Goal: Task Accomplishment & Management: Complete application form

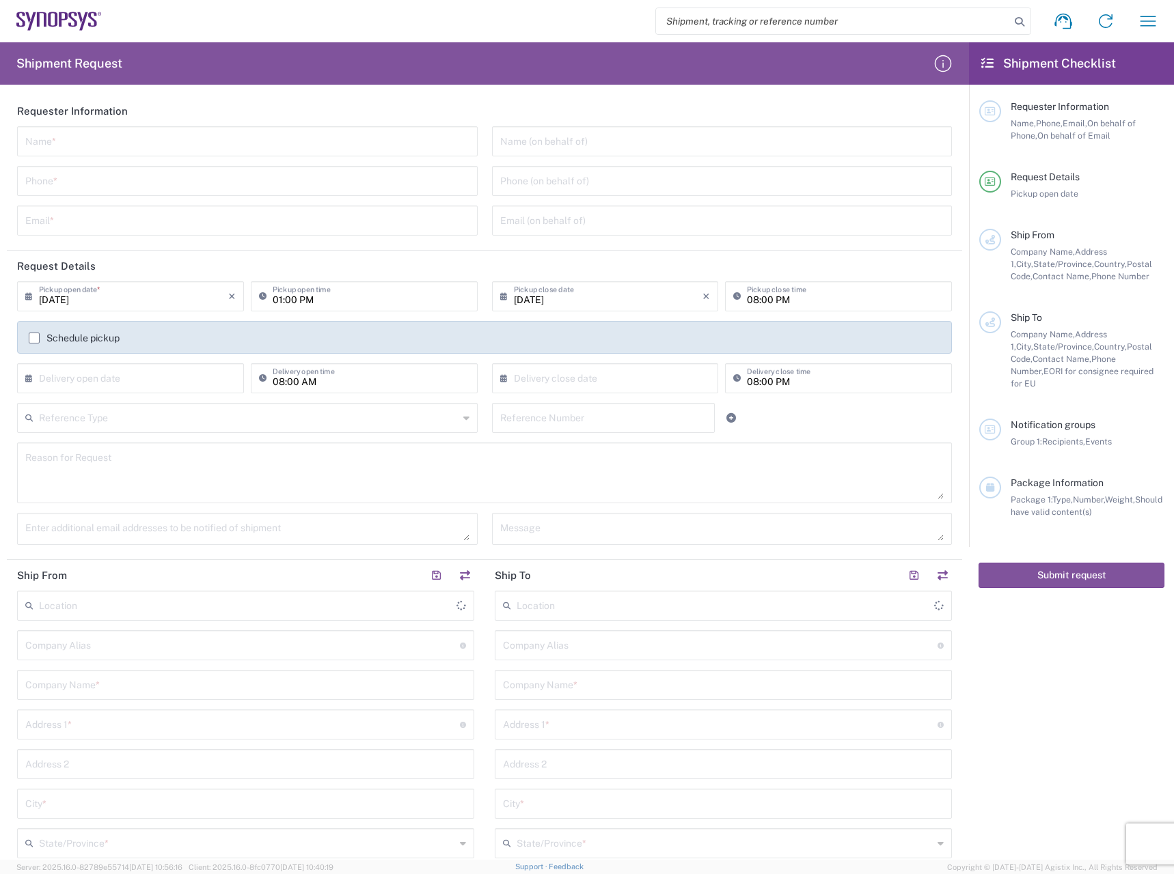
type input "[GEOGRAPHIC_DATA]"
click at [145, 301] on input "[DATE]" at bounding box center [133, 295] width 189 height 24
click at [138, 398] on span "13" at bounding box center [132, 400] width 20 height 19
type input "[DATE]"
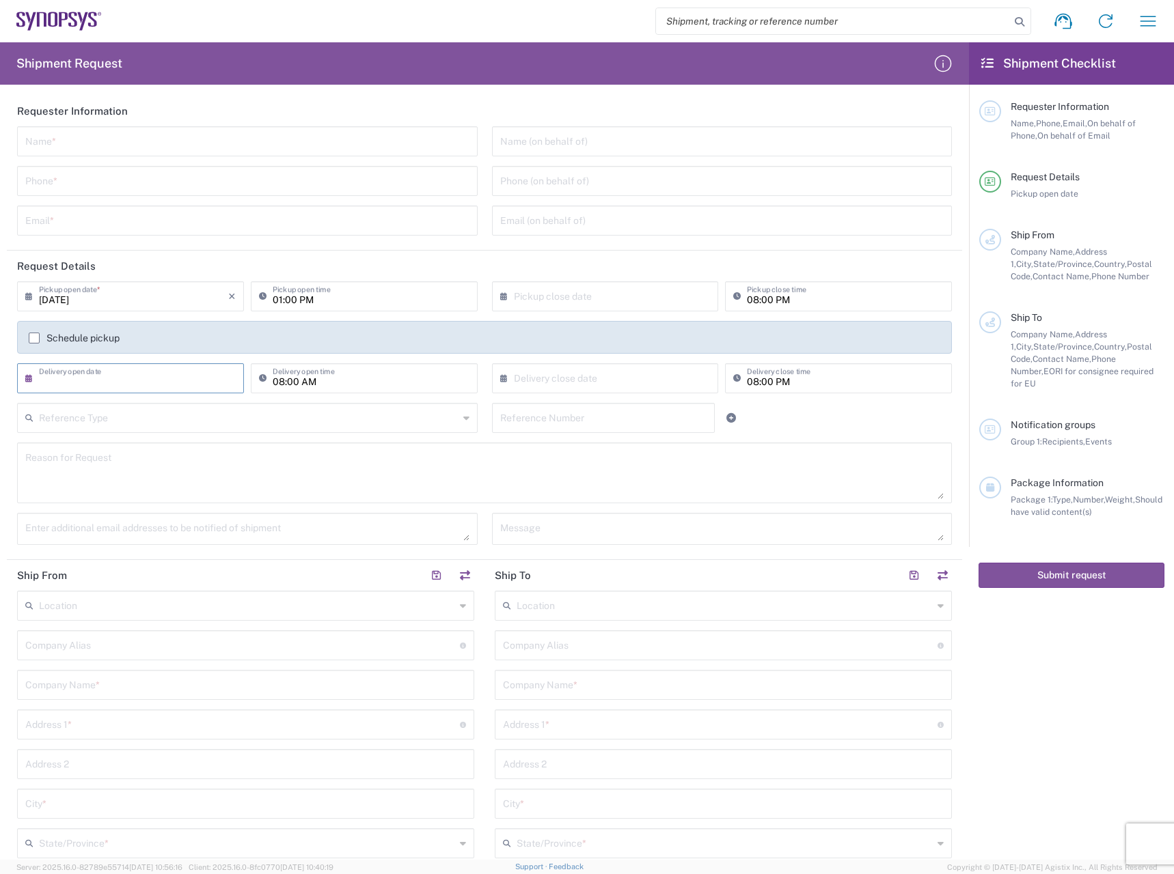
click at [171, 379] on input "text" at bounding box center [133, 377] width 189 height 24
click at [327, 443] on div "Reason for Request" at bounding box center [484, 473] width 934 height 61
click at [323, 416] on input "text" at bounding box center [248, 417] width 419 height 24
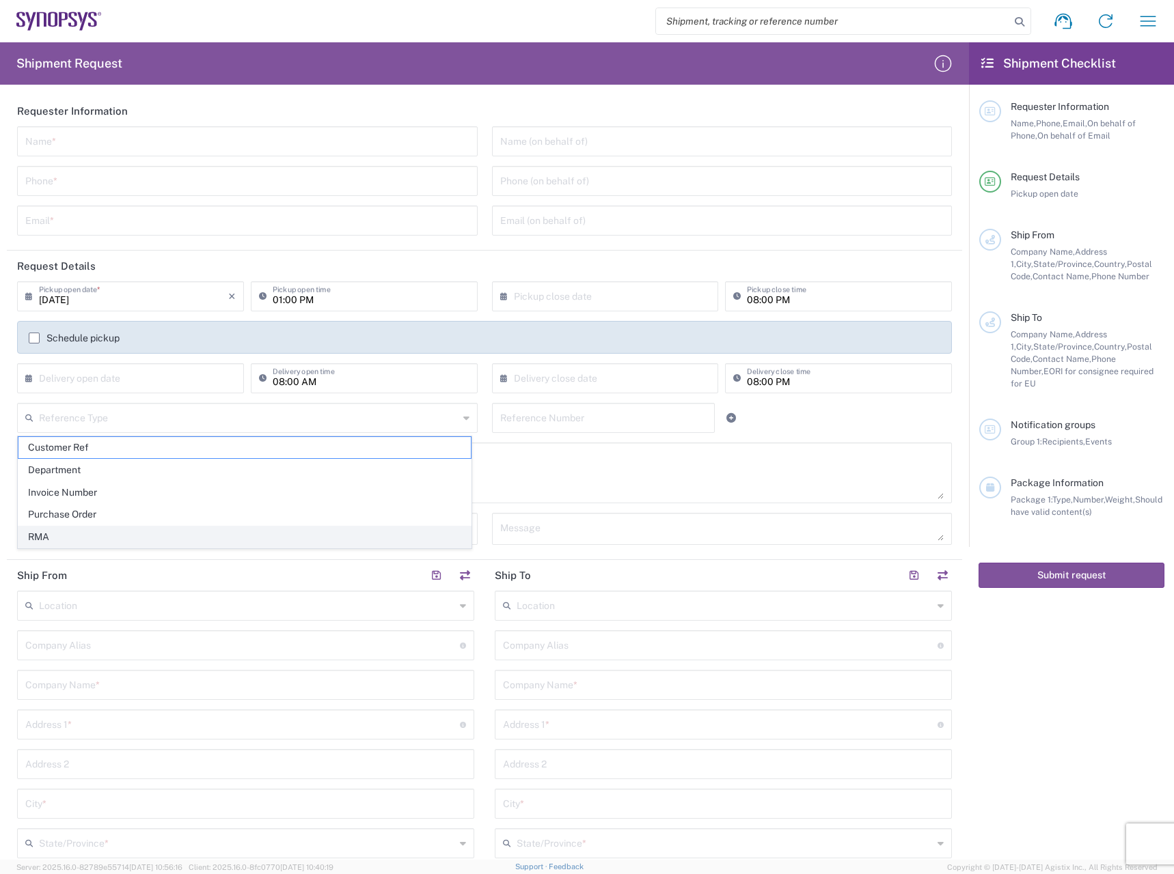
click at [139, 542] on span "RMA" at bounding box center [244, 537] width 452 height 21
type input "RMA"
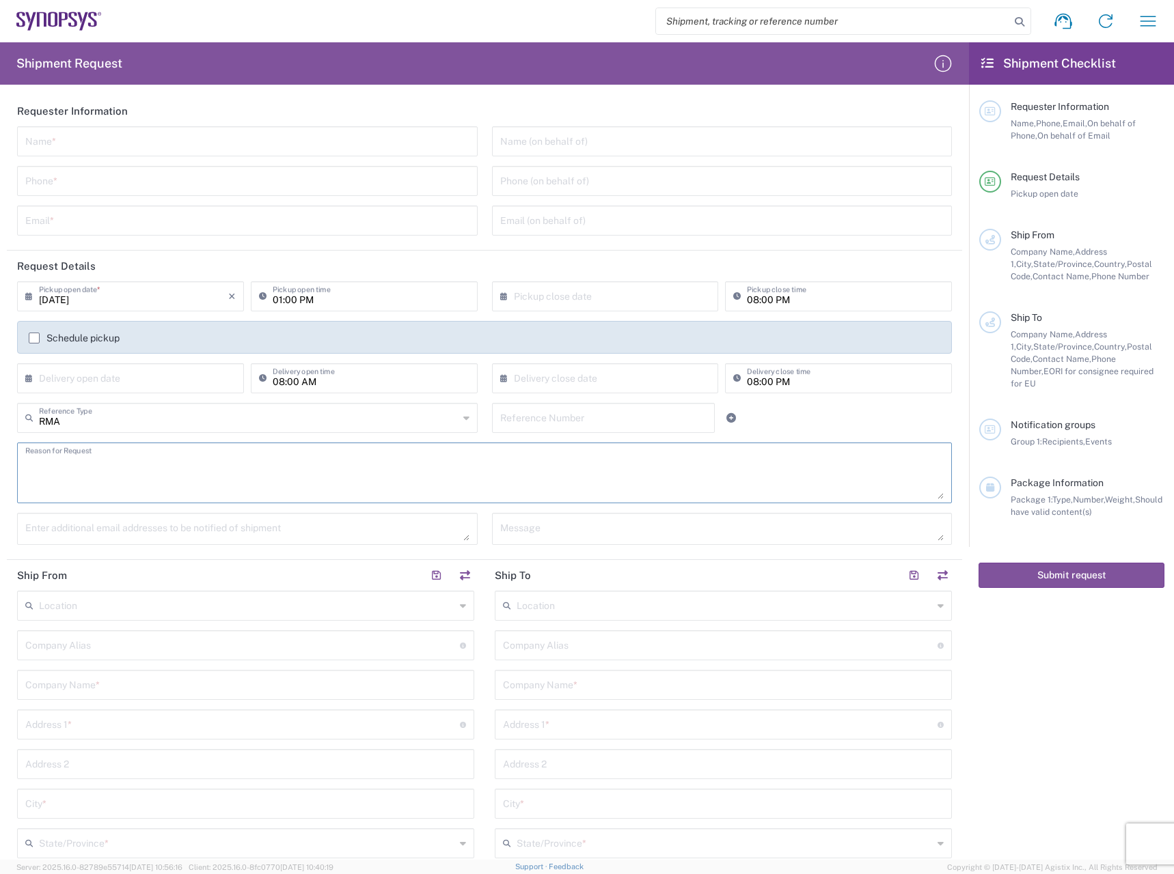
click at [171, 473] on textarea at bounding box center [484, 473] width 918 height 53
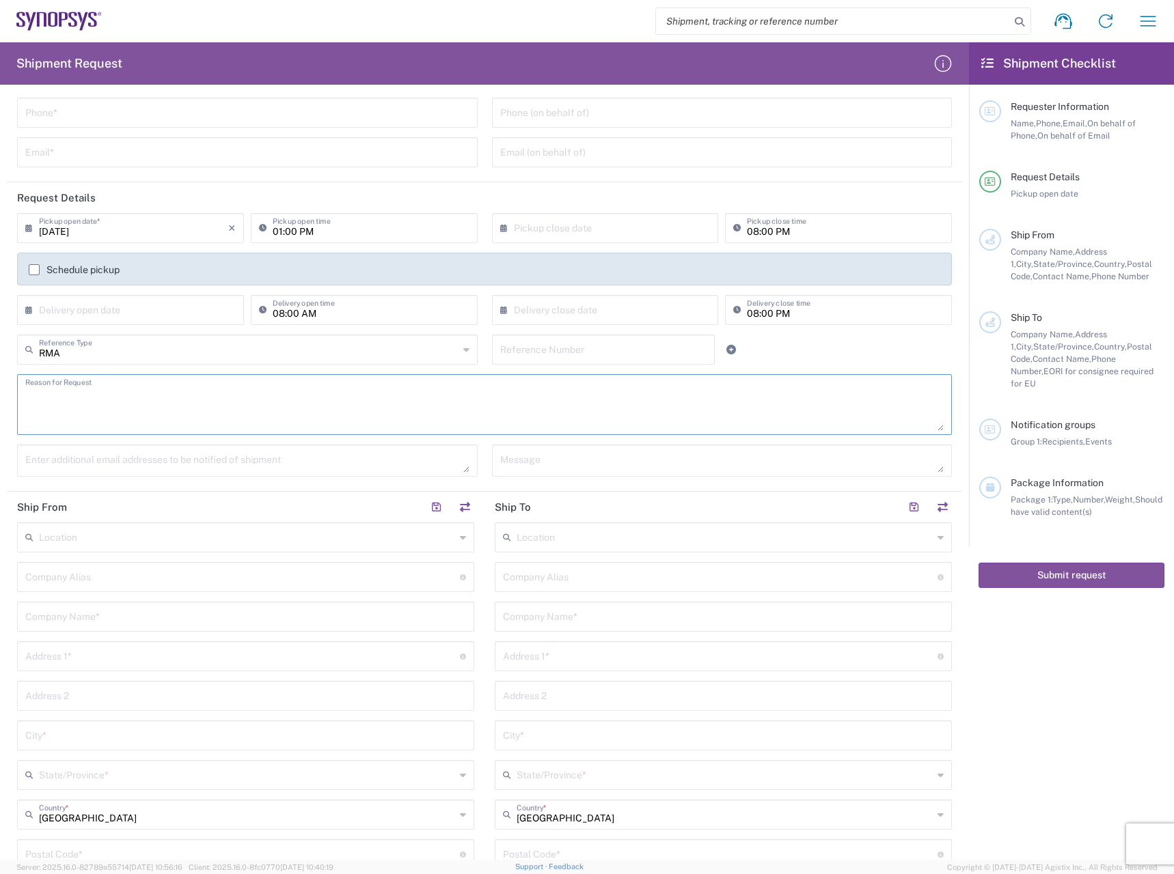
click at [165, 471] on textarea at bounding box center [247, 461] width 444 height 24
click at [555, 298] on input "text" at bounding box center [608, 309] width 189 height 24
click at [580, 420] on span "12" at bounding box center [582, 414] width 20 height 19
click at [583, 415] on span "12" at bounding box center [582, 414] width 20 height 19
click at [637, 415] on span "15" at bounding box center [640, 414] width 20 height 19
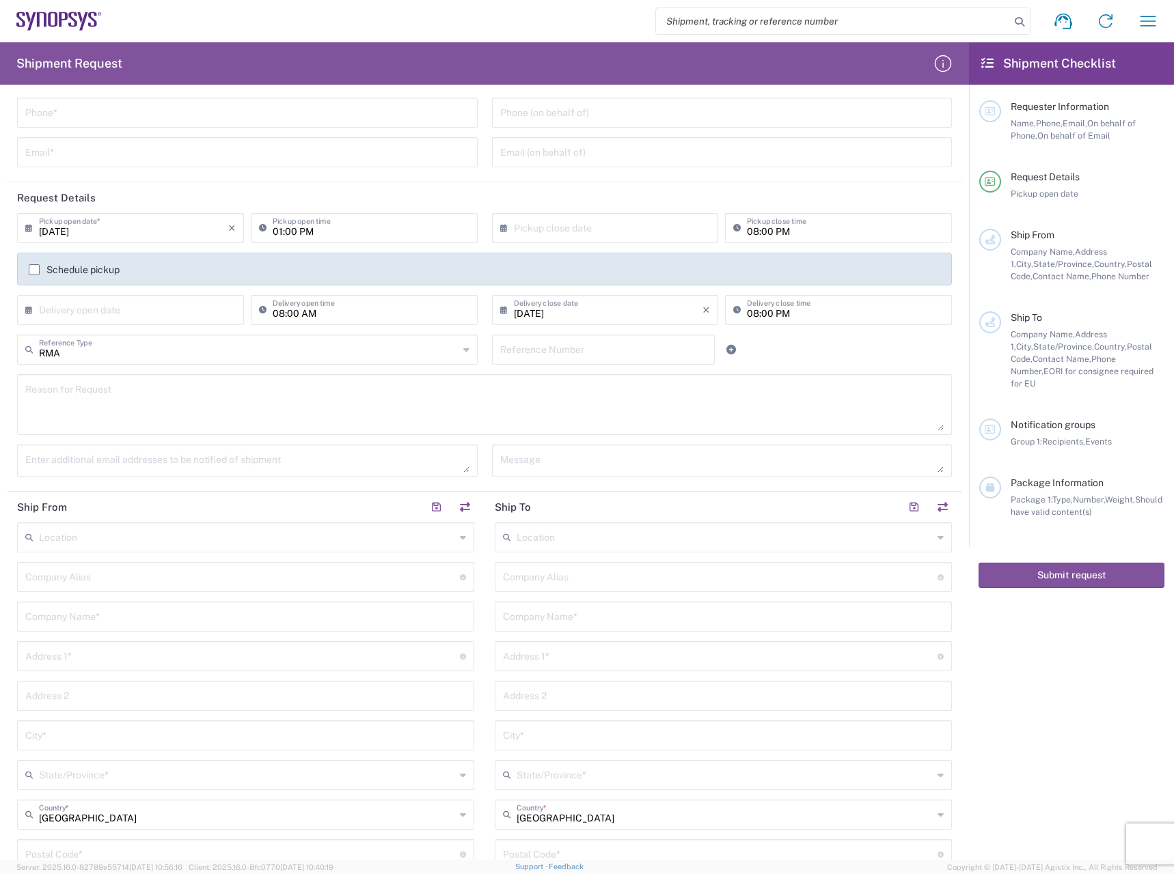
click at [682, 310] on input "[DATE]" at bounding box center [608, 309] width 189 height 24
click at [661, 432] on span "23" at bounding box center [660, 433] width 20 height 19
type input "[DATE]"
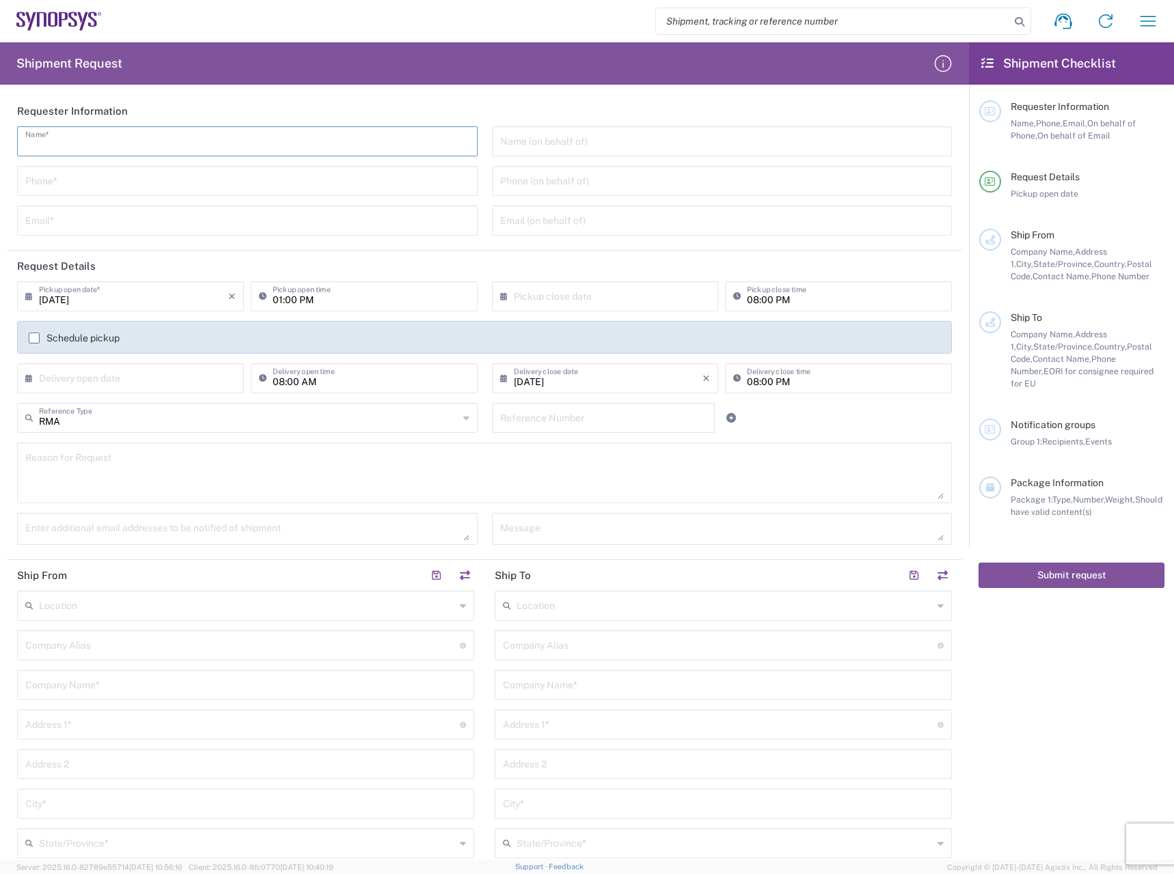
click at [276, 151] on input "text" at bounding box center [247, 140] width 444 height 24
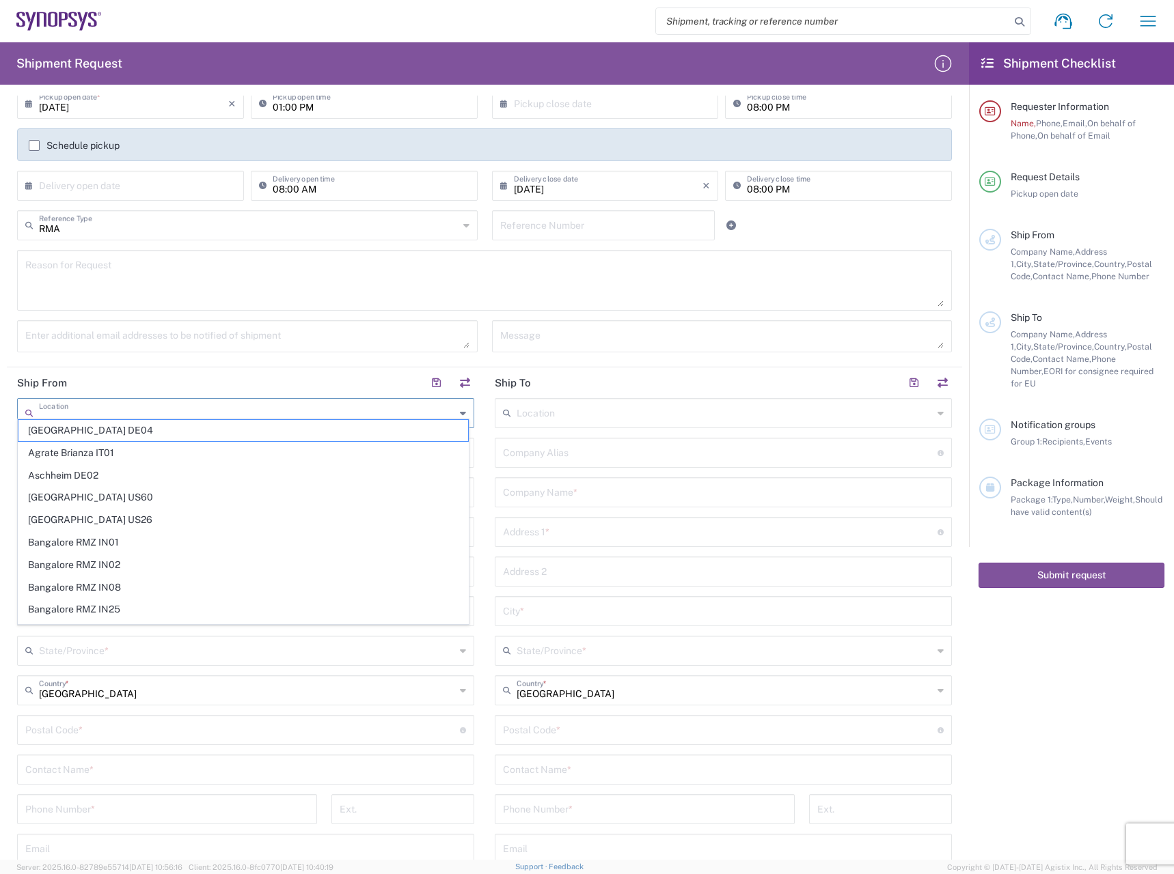
scroll to position [217, 0]
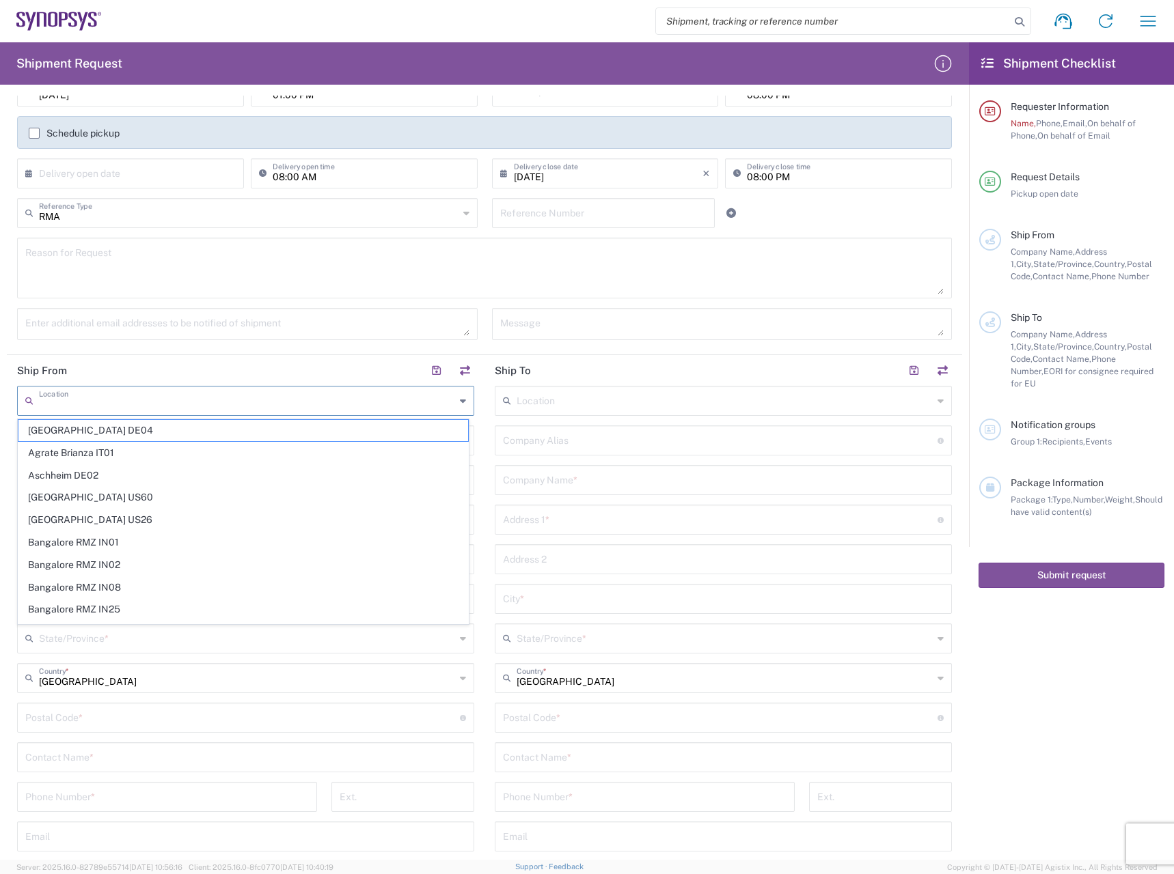
click at [177, 400] on input "text" at bounding box center [247, 400] width 416 height 24
click at [147, 470] on span "Aschheim DE02" at bounding box center [242, 475] width 449 height 21
type input "Aschheim DE02"
type input "Synopsys GmbH"
type input "GmbH [PERSON_NAME][STREET_ADDRESS]"
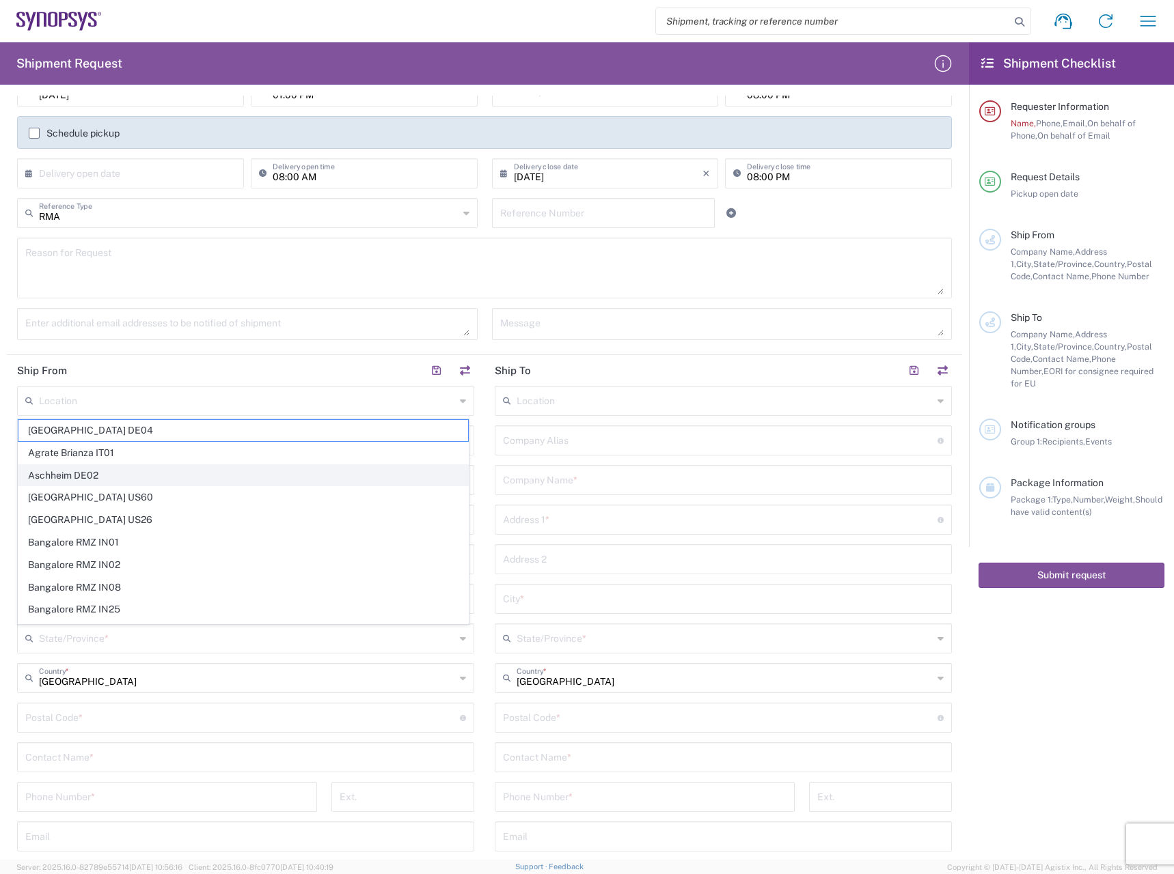
type input "[GEOGRAPHIC_DATA]"
type input "85609"
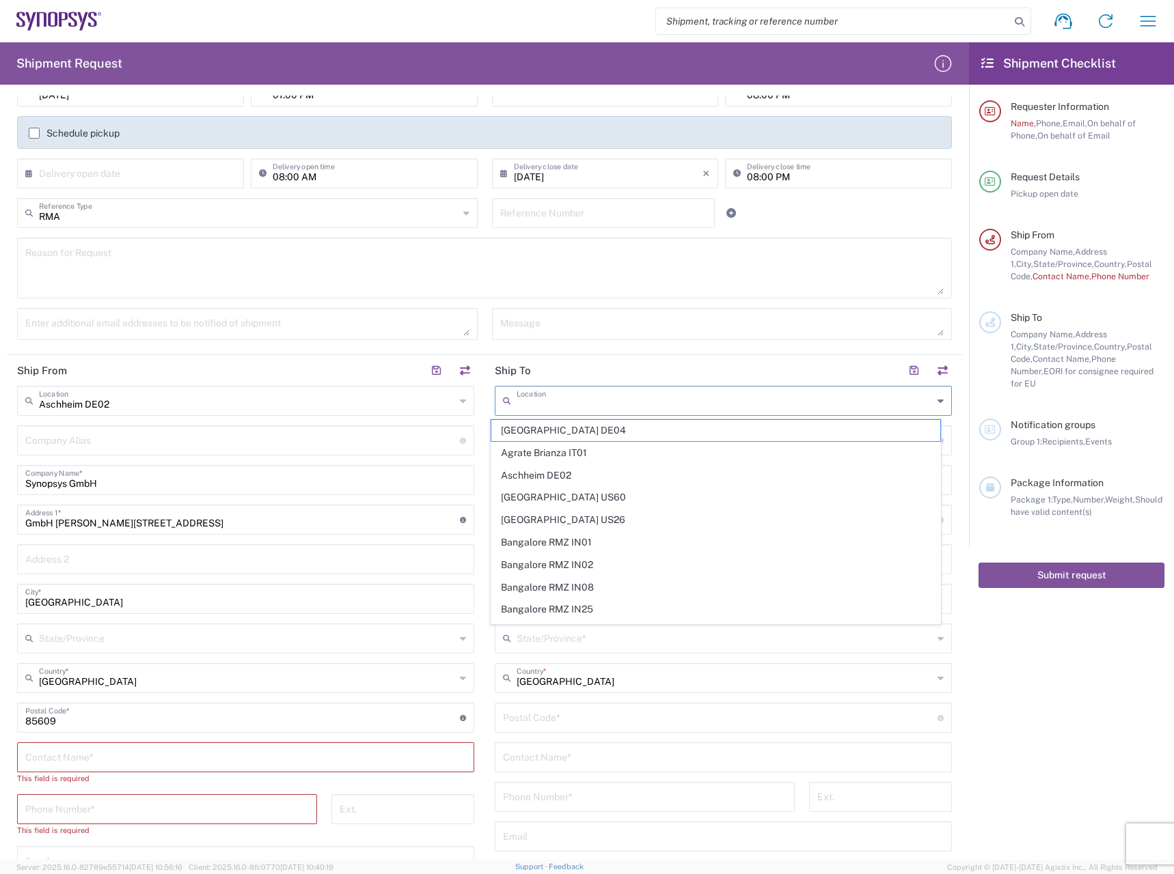
click at [540, 398] on input "text" at bounding box center [724, 400] width 416 height 24
click at [535, 481] on span "Aschheim DE02" at bounding box center [715, 475] width 449 height 21
type input "Aschheim DE02"
type input "Synopsys GmbH"
type input "GmbH [PERSON_NAME][STREET_ADDRESS]"
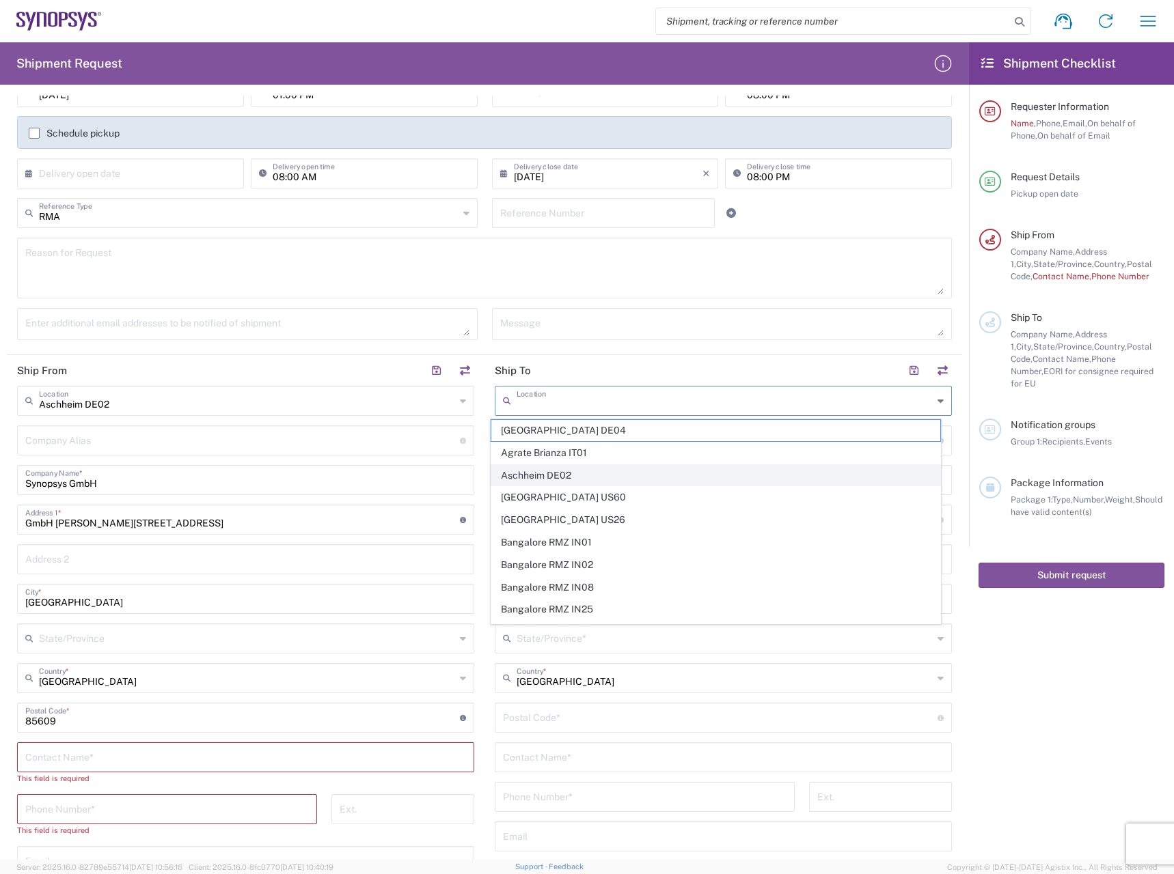
type input "[GEOGRAPHIC_DATA]"
type input "85609"
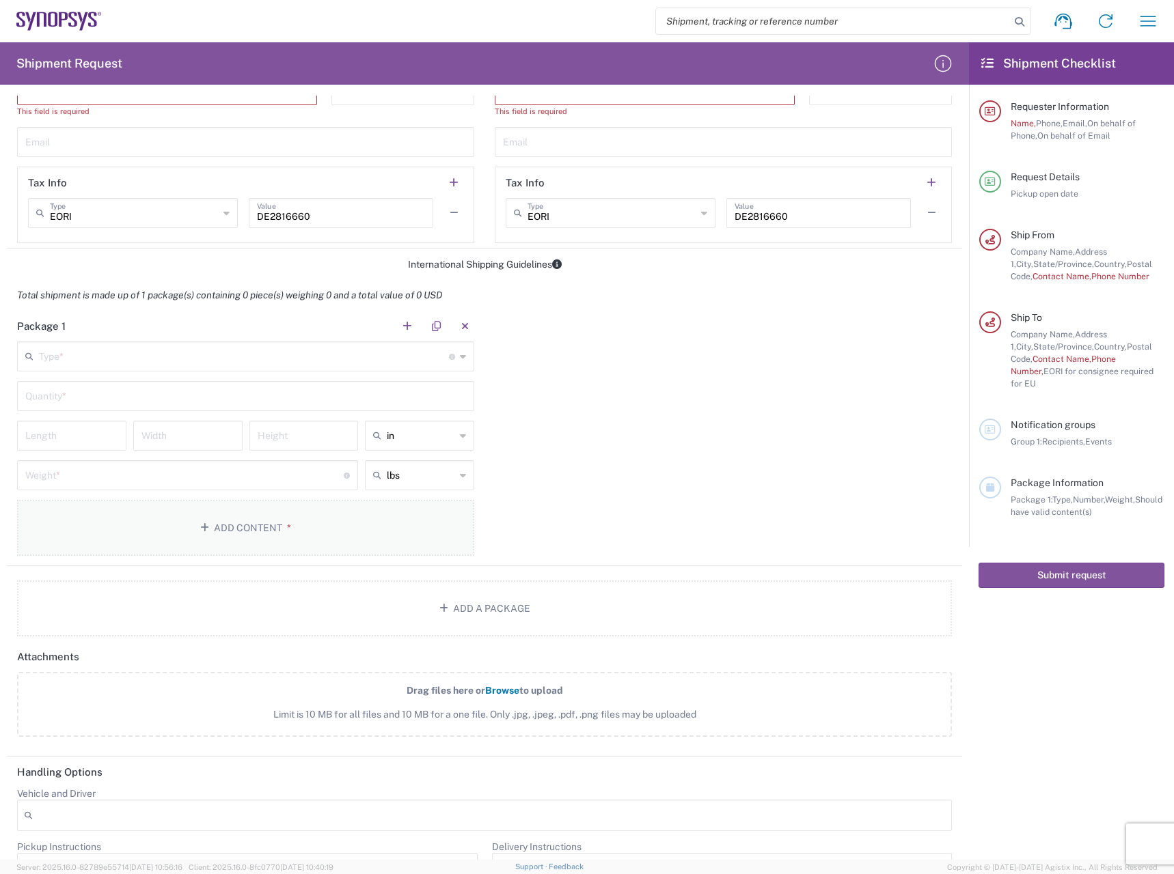
scroll to position [969, 0]
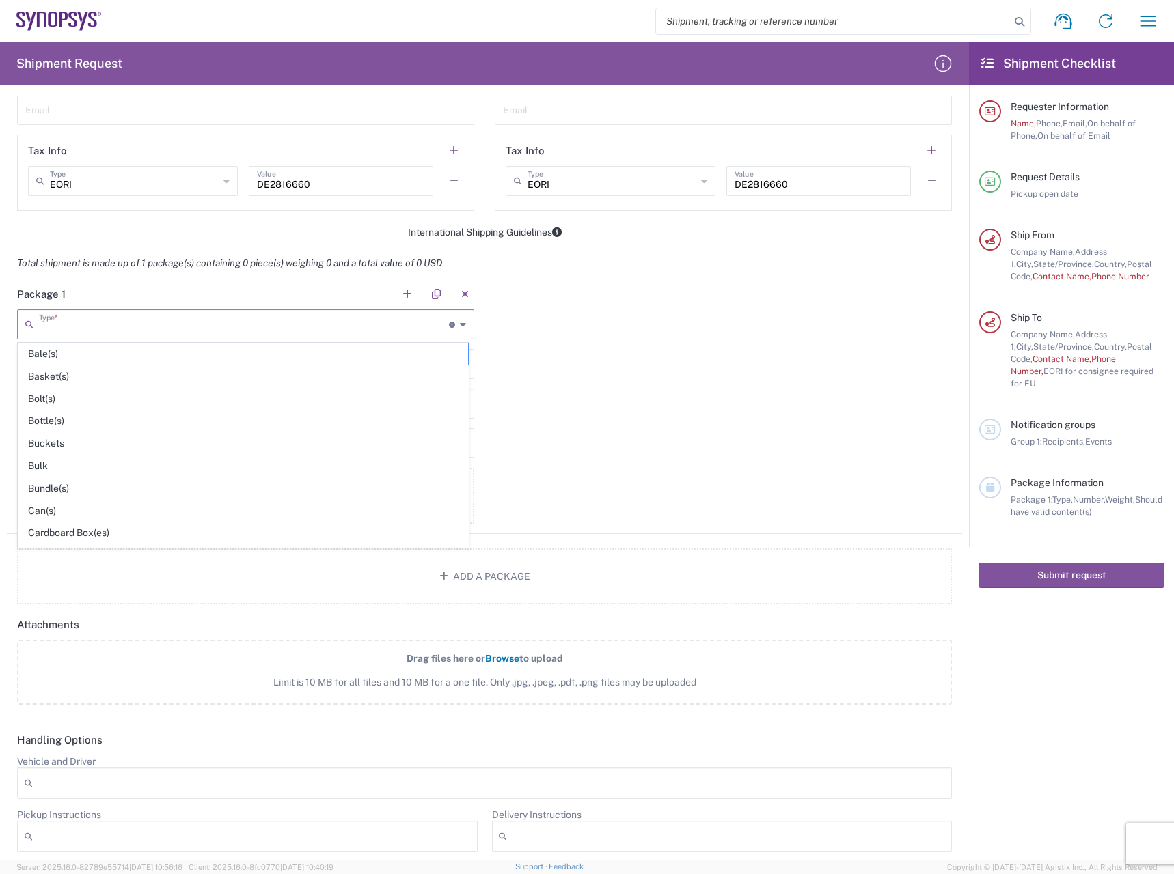
click at [205, 332] on input "text" at bounding box center [244, 323] width 410 height 24
click at [153, 404] on span "Bolt(s)" at bounding box center [242, 399] width 449 height 21
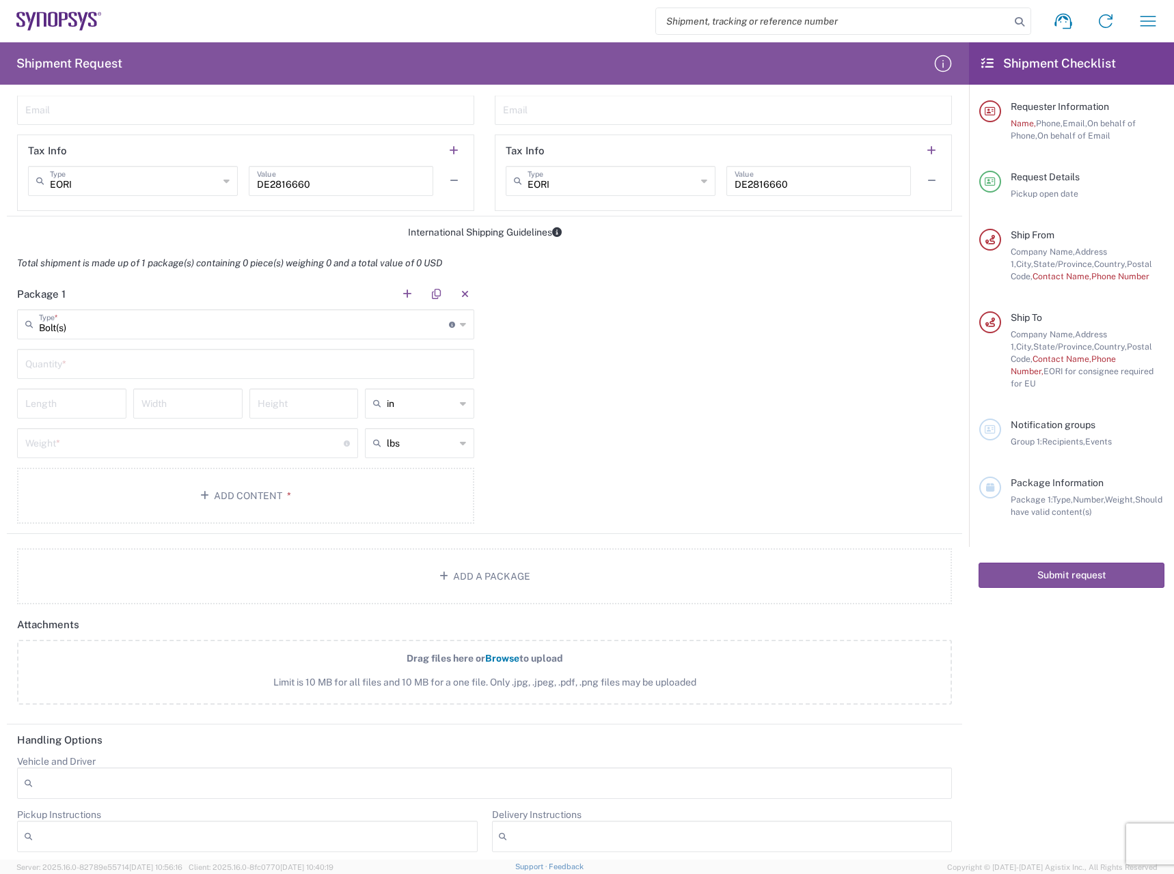
click at [162, 359] on input "text" at bounding box center [245, 363] width 441 height 24
click at [116, 329] on input "Bolt(s)" at bounding box center [244, 323] width 410 height 24
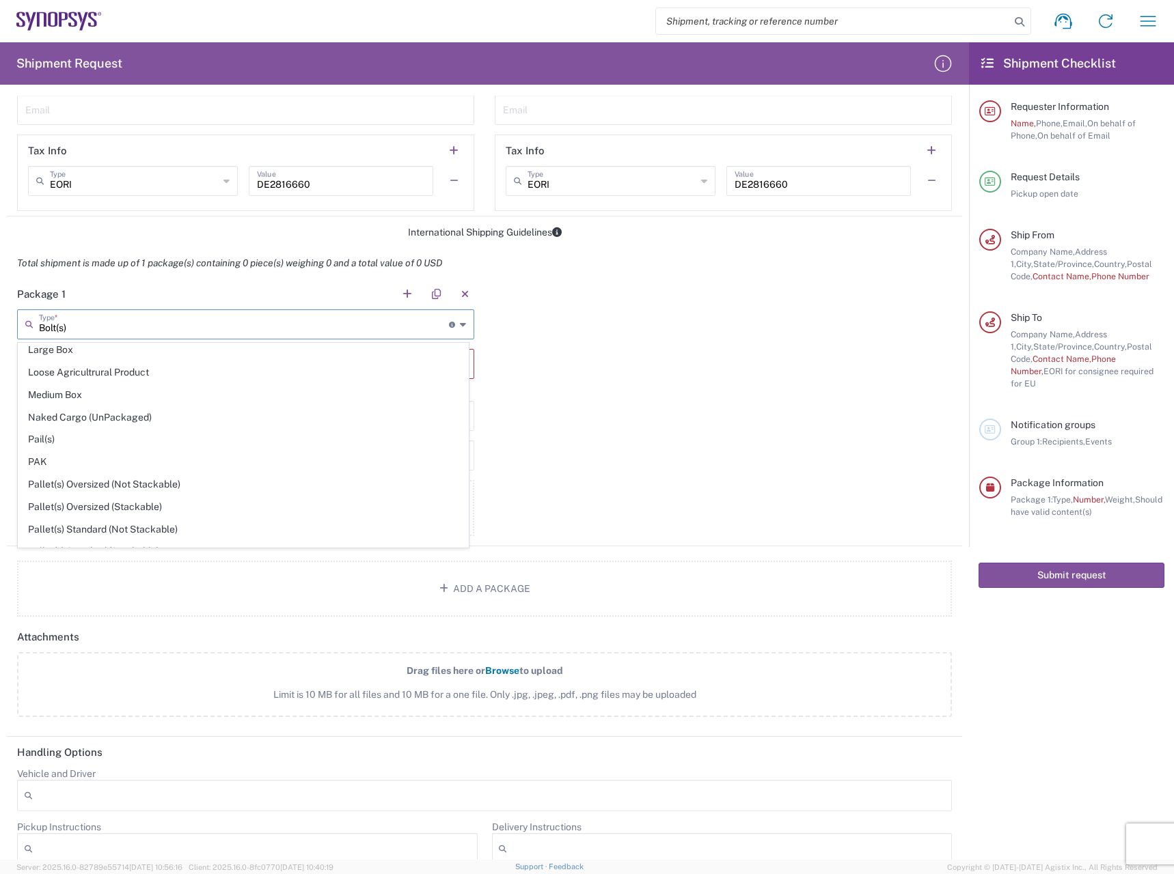
scroll to position [236, 0]
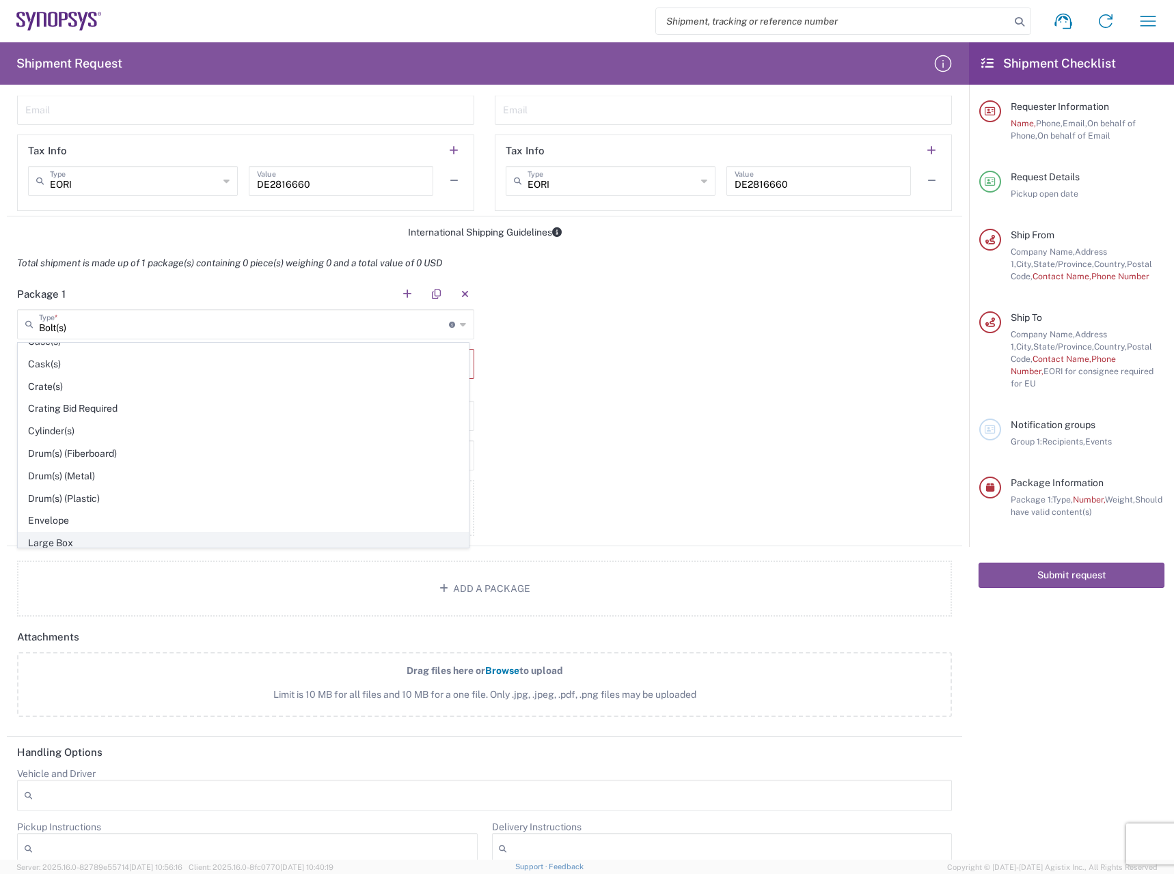
click at [76, 542] on span "Large Box" at bounding box center [242, 543] width 449 height 21
type input "Large Box"
type input "17.5"
type input "12.5"
type input "3"
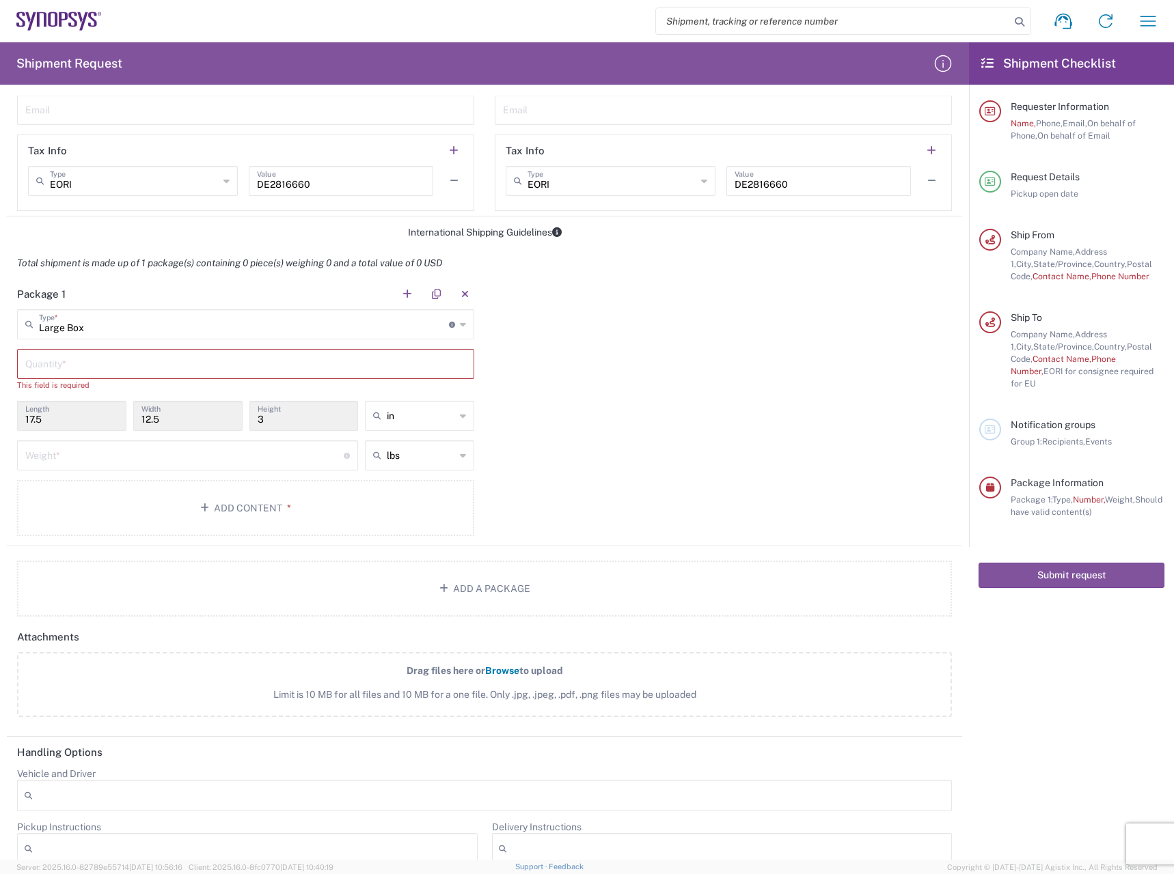
click at [115, 372] on input "text" at bounding box center [245, 363] width 441 height 24
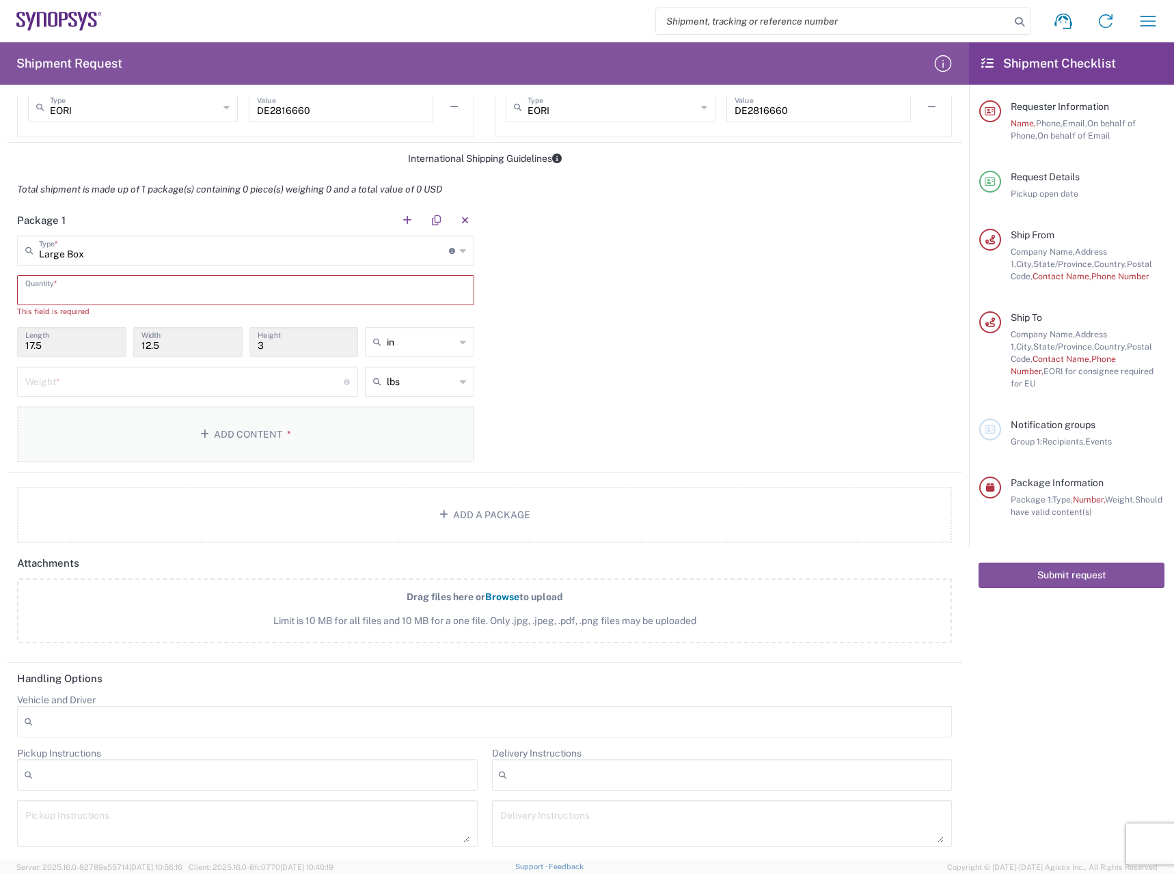
scroll to position [1044, 0]
click at [239, 739] on div "Vehicle and Driver Adult Signature Required Air Ride Truck Airline Handling Air…" at bounding box center [484, 718] width 949 height 53
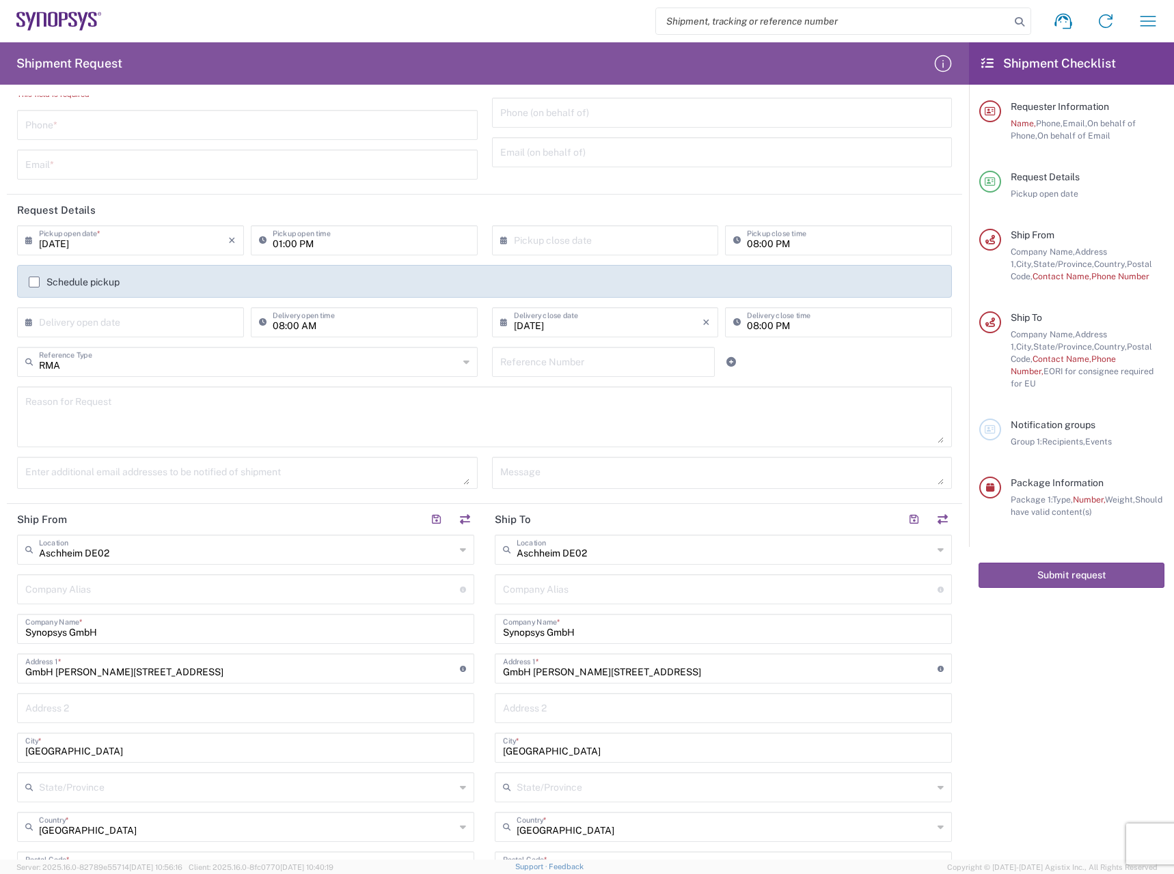
scroll to position [0, 0]
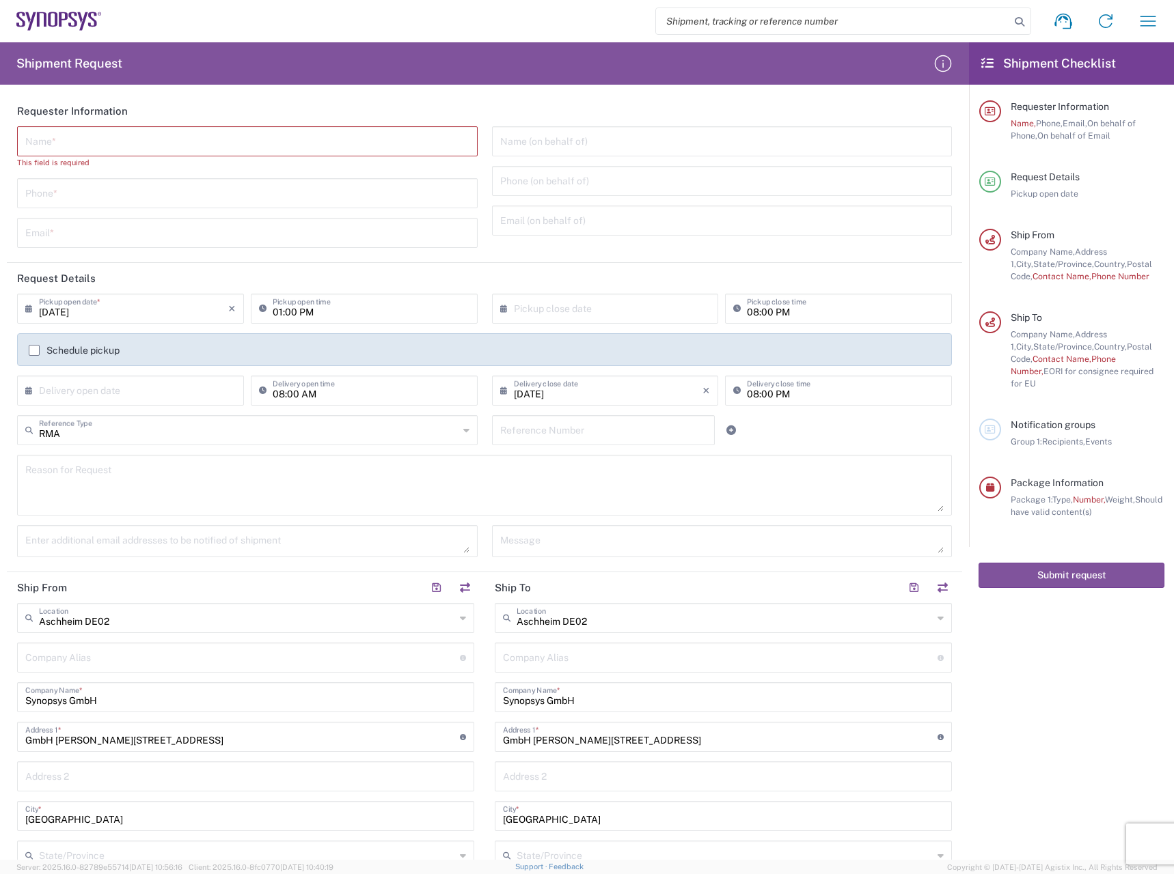
click at [660, 281] on header "Request Details" at bounding box center [484, 278] width 955 height 31
click at [565, 313] on input "text" at bounding box center [608, 308] width 189 height 24
click at [616, 413] on span "14" at bounding box center [621, 413] width 20 height 19
type input "[DATE]"
click at [491, 279] on header "Request Details" at bounding box center [484, 278] width 955 height 31
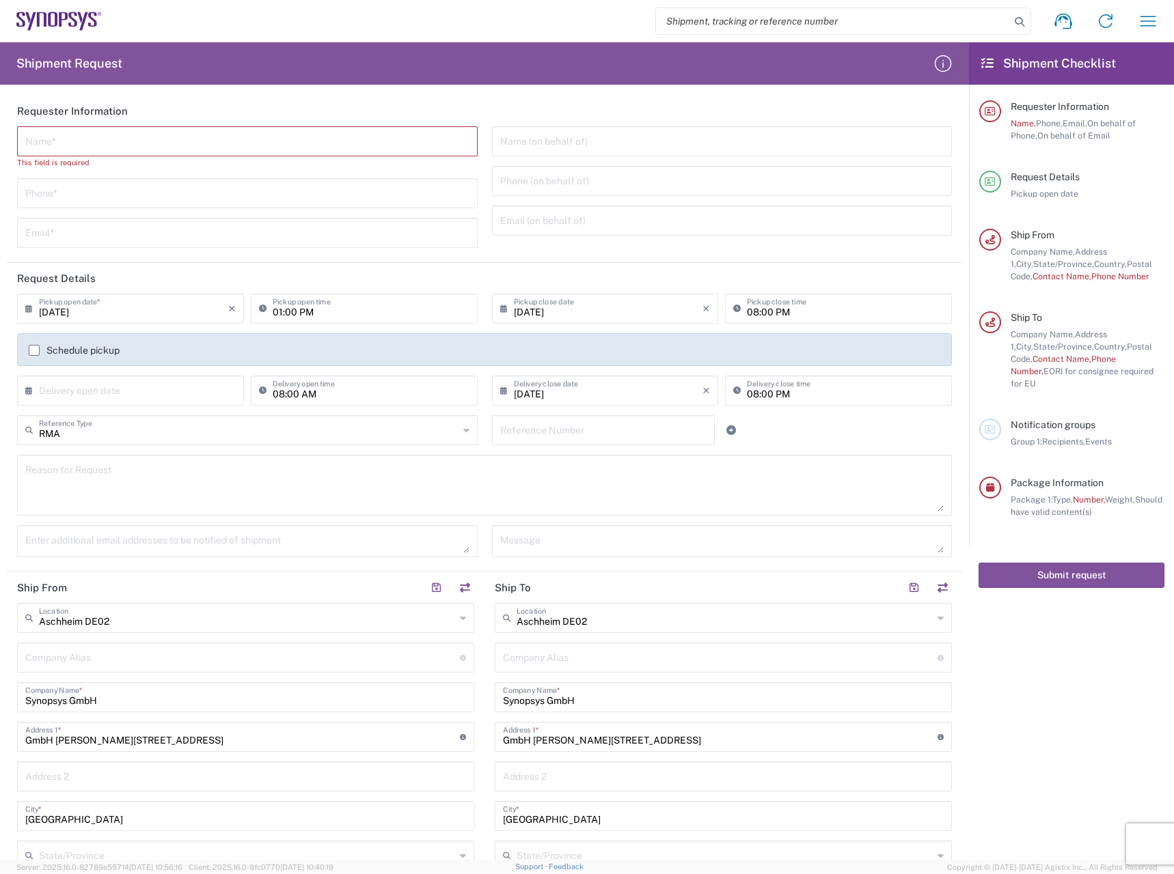
click at [403, 18] on div "Shipment request Shipment tracking Employee non-product shipment request My shi…" at bounding box center [635, 21] width 1067 height 33
click at [469, 279] on header "Request Details" at bounding box center [484, 278] width 955 height 31
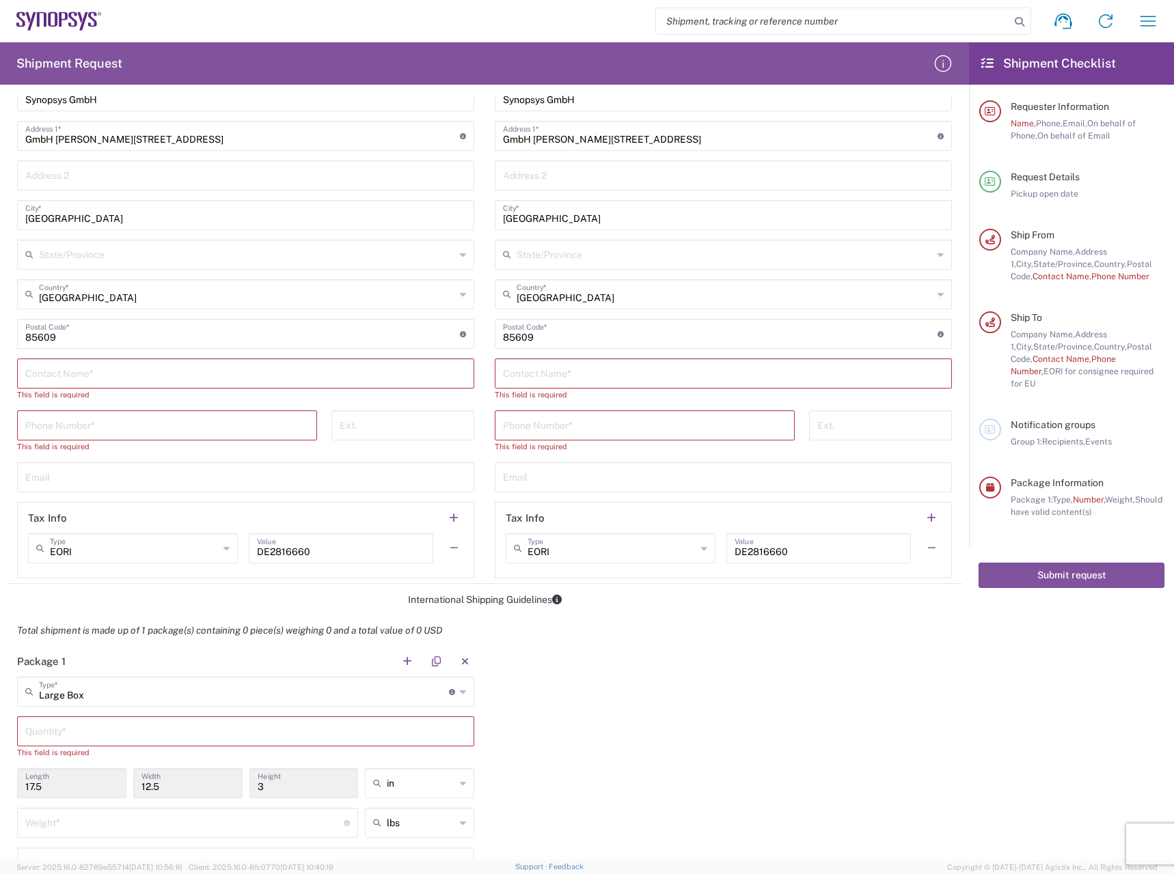
scroll to position [683, 0]
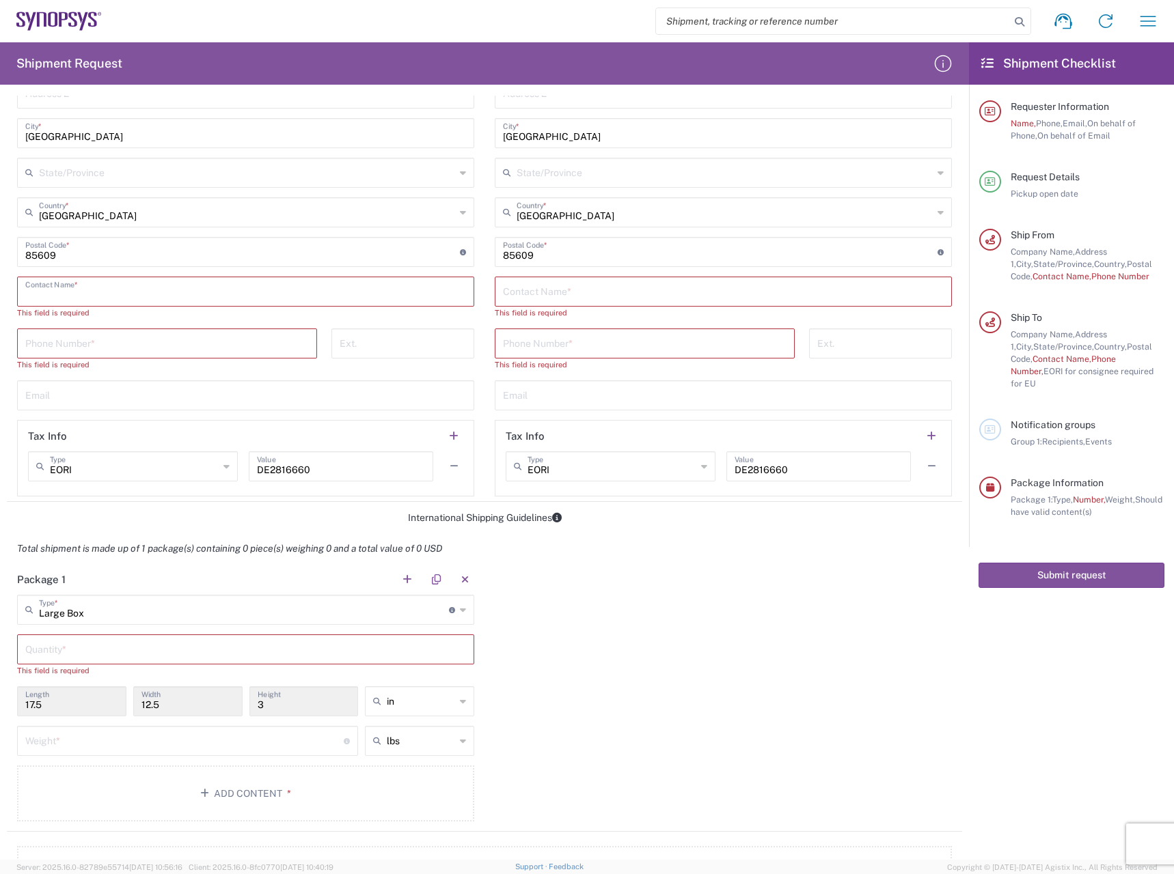
click at [377, 302] on input "text" at bounding box center [245, 291] width 441 height 24
click at [511, 299] on input "text" at bounding box center [723, 291] width 441 height 24
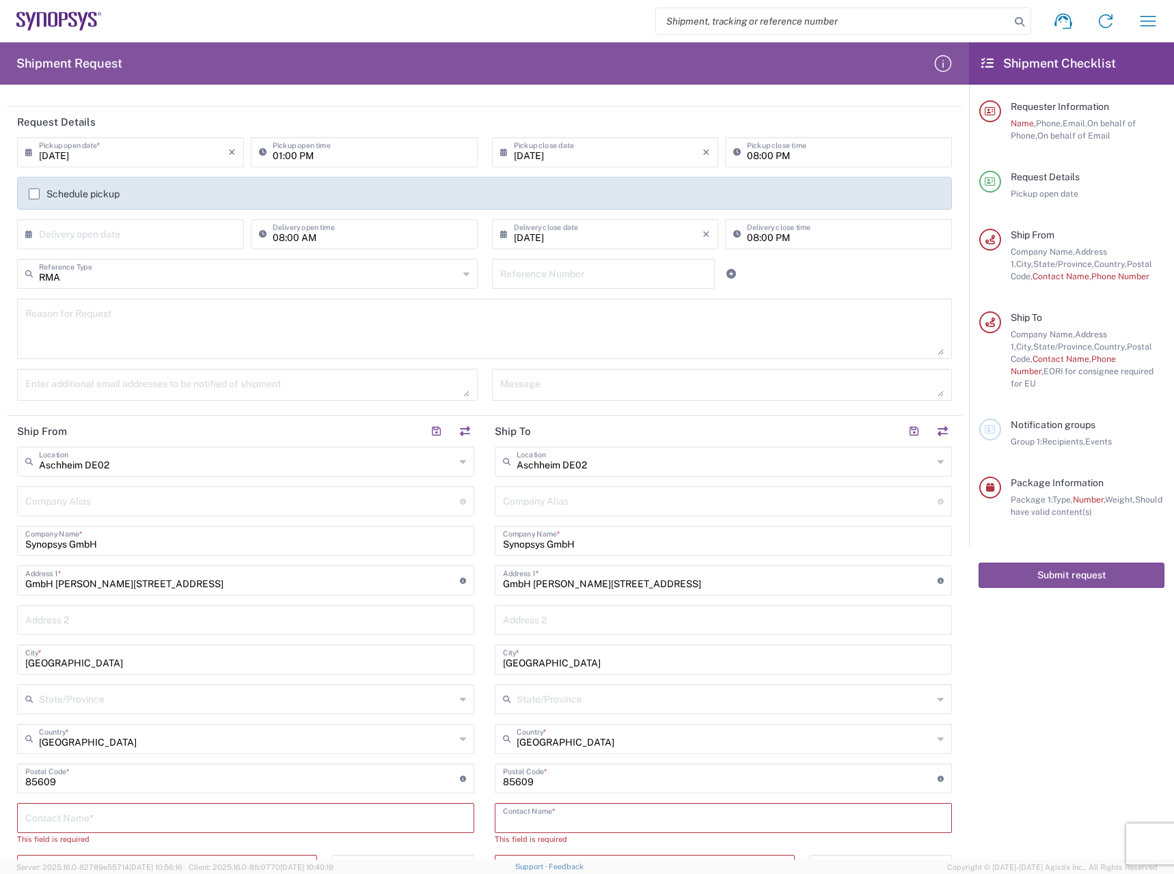
scroll to position [0, 0]
